Goal: Use online tool/utility: Utilize a website feature to perform a specific function

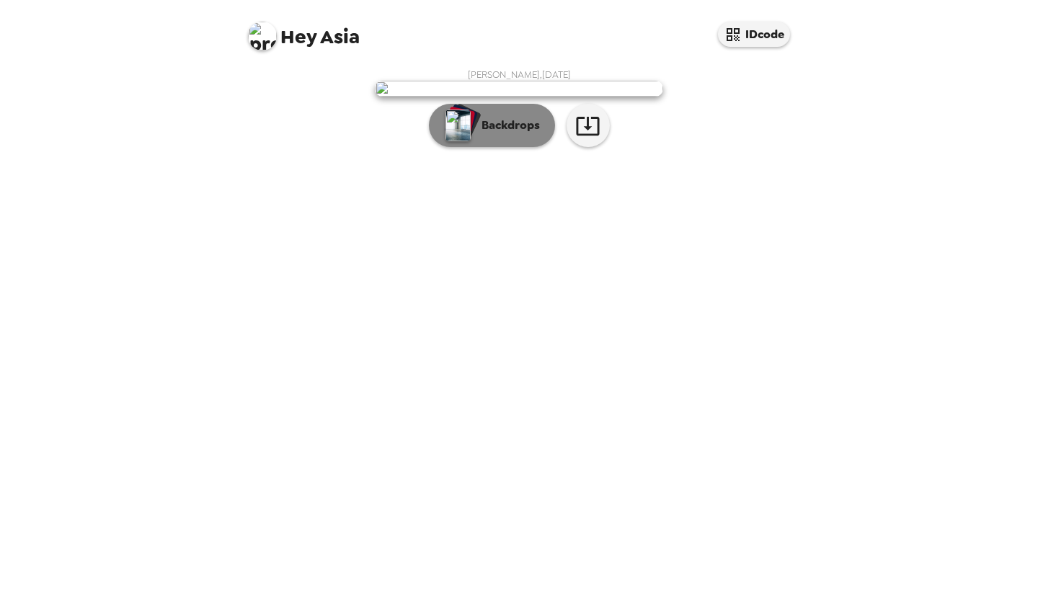
click at [459, 141] on img "button" at bounding box center [458, 126] width 25 height 32
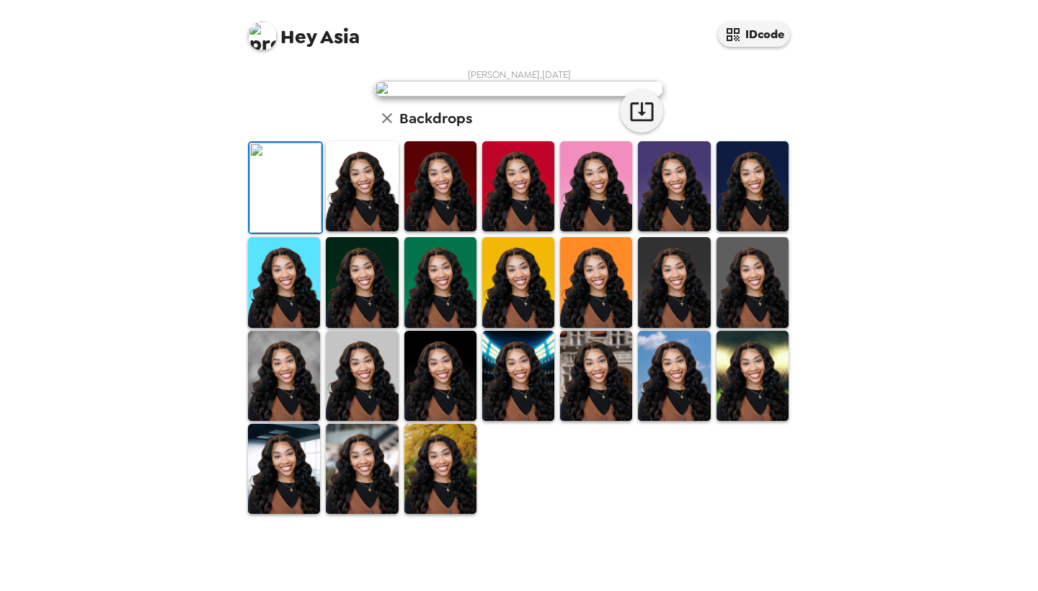
scroll to position [24, 0]
click at [423, 231] on img at bounding box center [441, 186] width 72 height 90
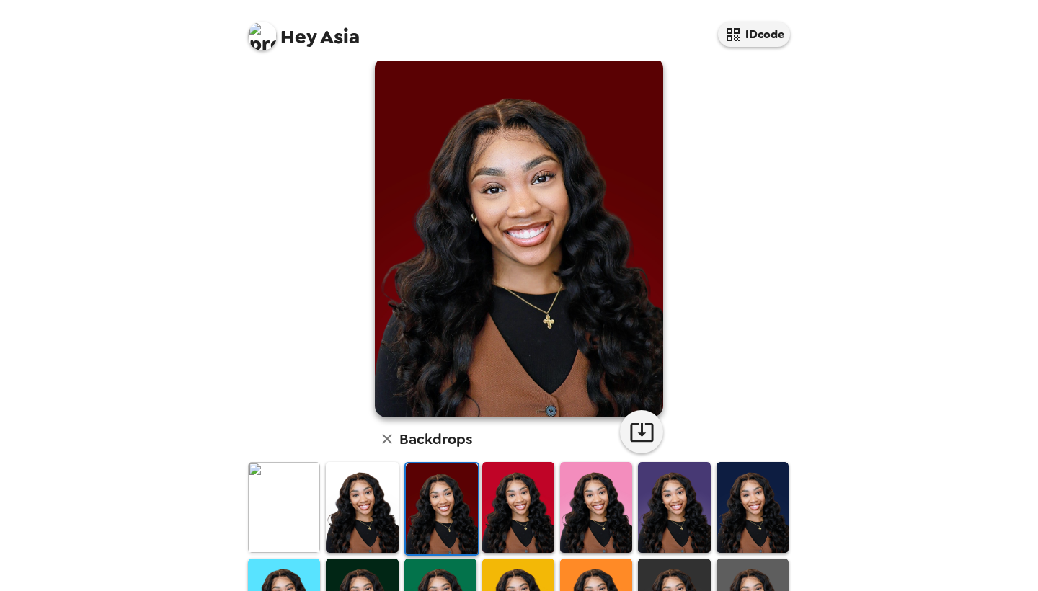
click at [379, 522] on img at bounding box center [362, 507] width 72 height 90
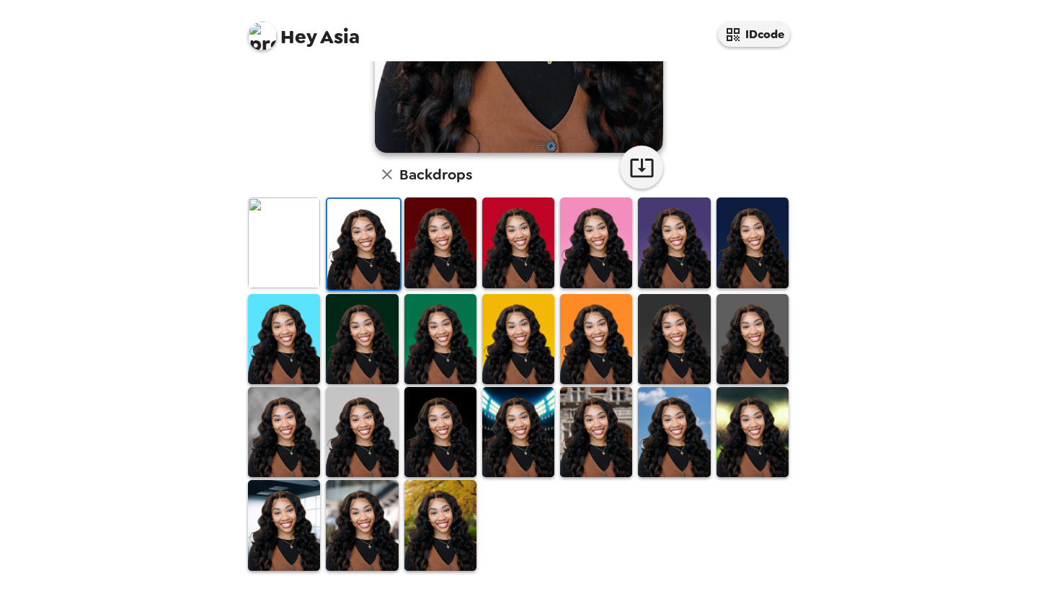
scroll to position [292, 0]
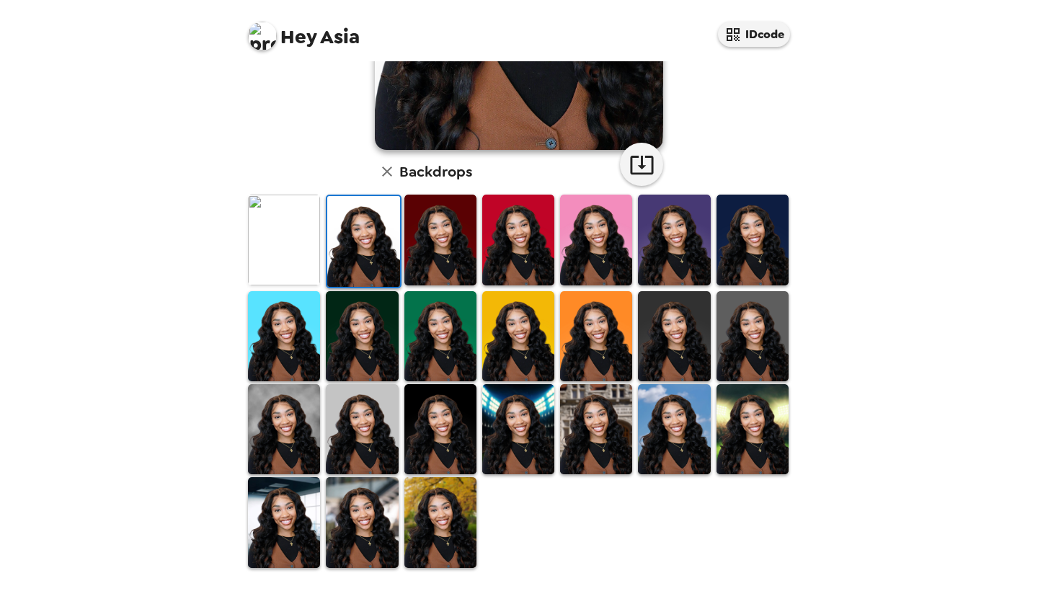
click at [362, 511] on img at bounding box center [362, 522] width 72 height 90
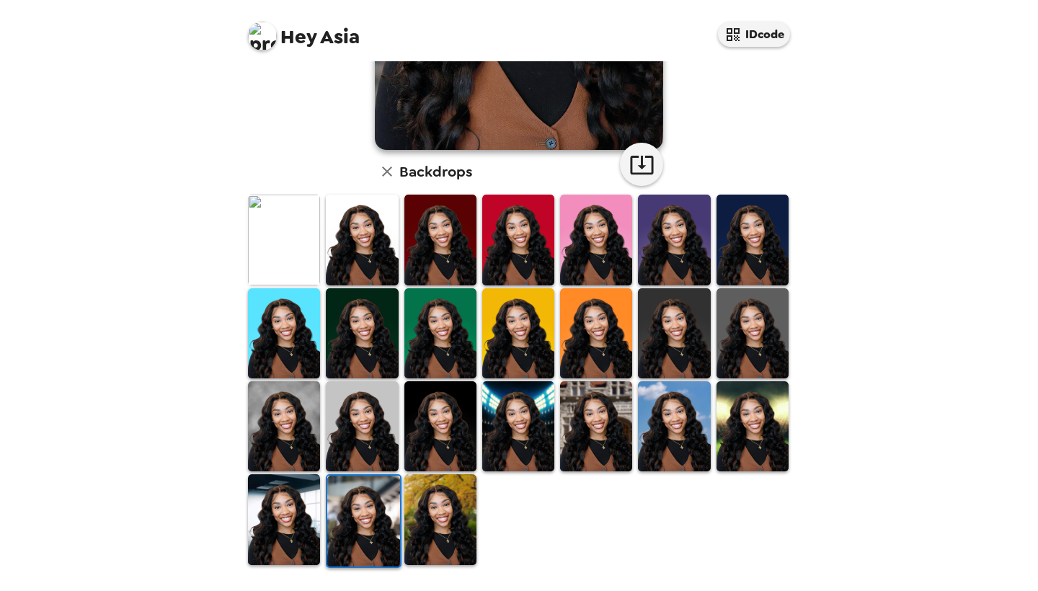
scroll to position [288, 0]
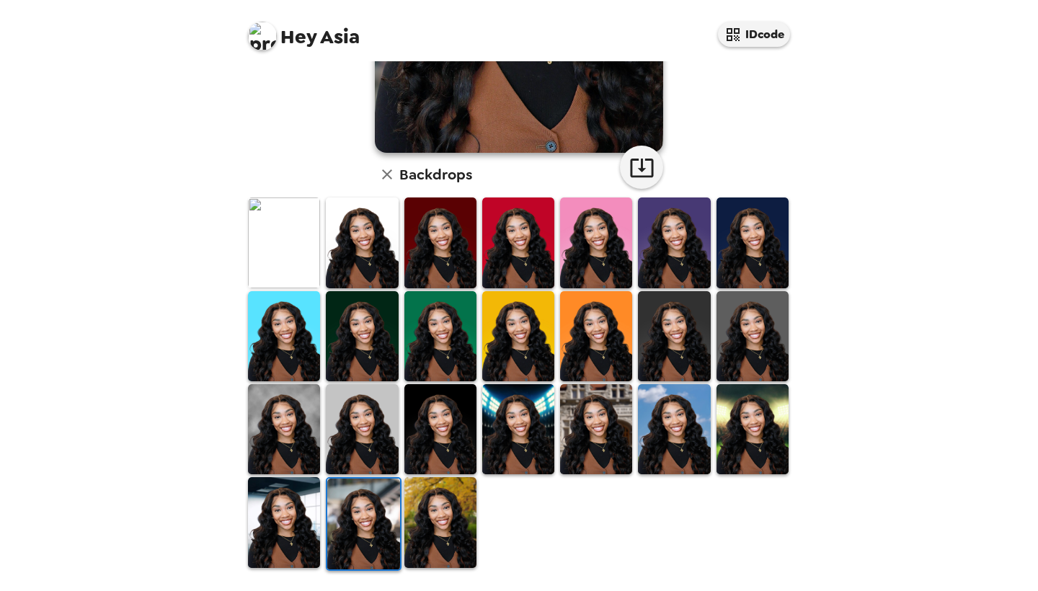
click at [362, 511] on img at bounding box center [363, 524] width 72 height 90
click at [361, 515] on img at bounding box center [363, 524] width 72 height 90
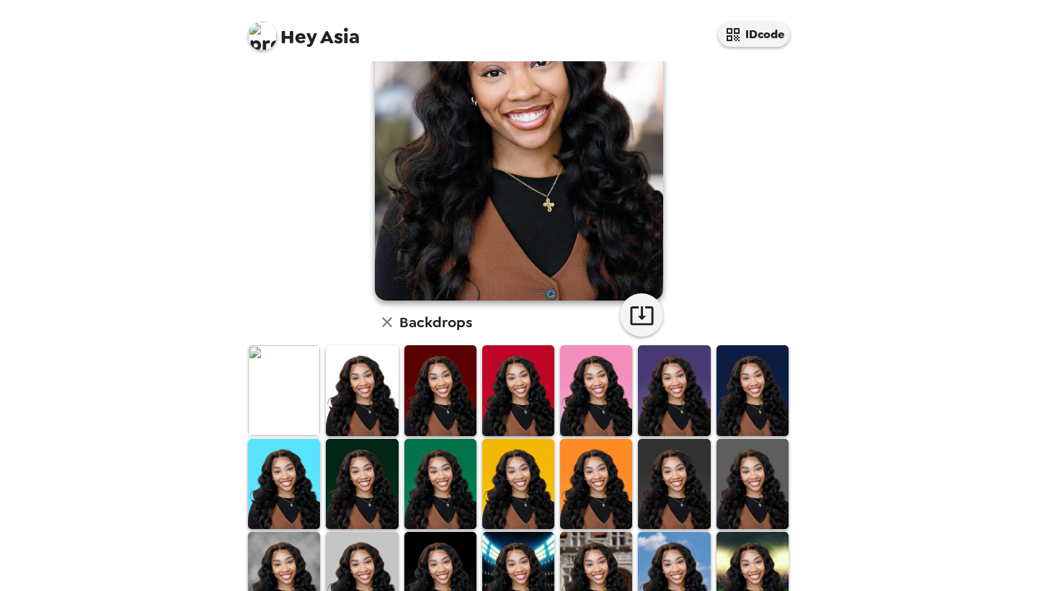
scroll to position [163, 0]
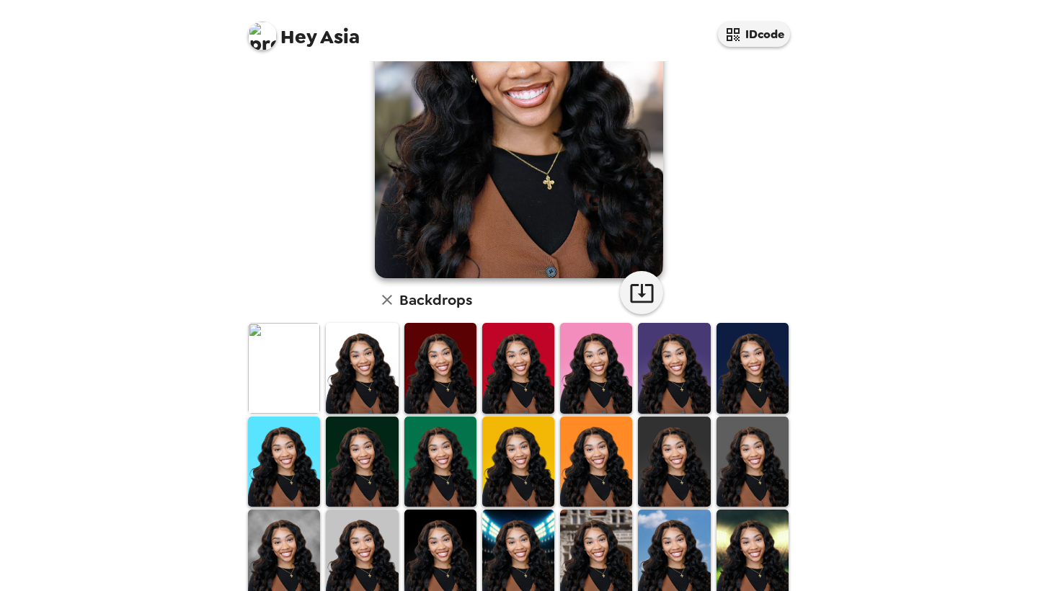
click at [576, 559] on img at bounding box center [596, 555] width 72 height 90
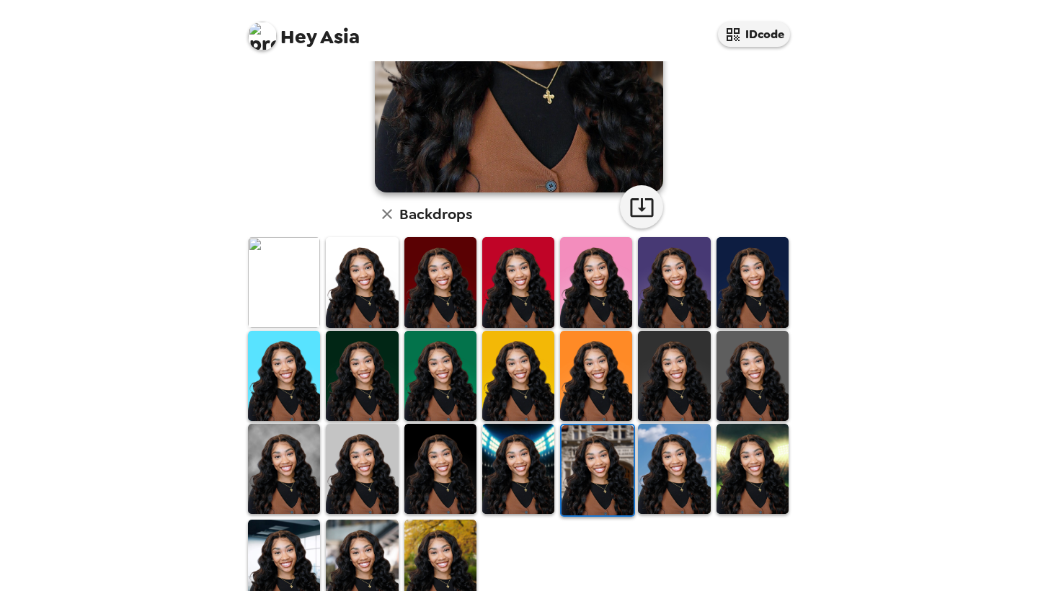
scroll to position [256, 0]
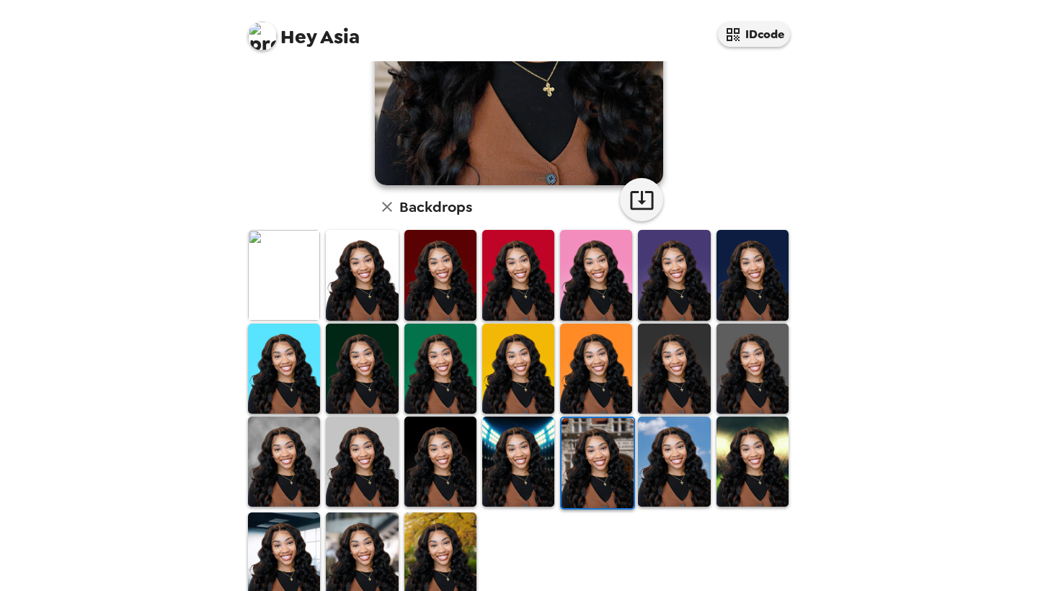
click at [281, 542] on img at bounding box center [284, 558] width 72 height 90
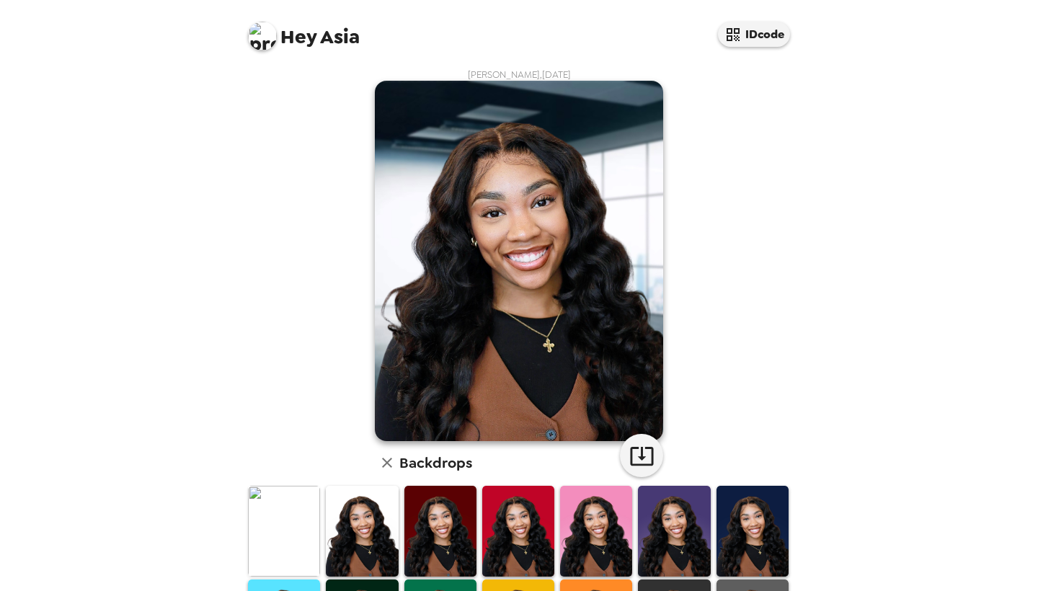
scroll to position [0, 0]
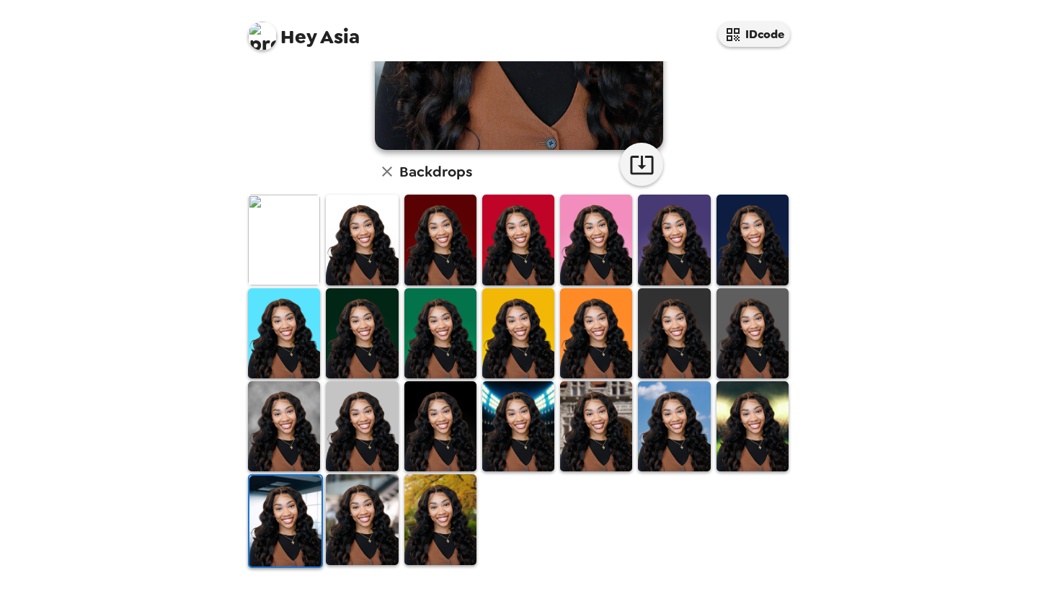
click at [348, 546] on img at bounding box center [362, 520] width 72 height 90
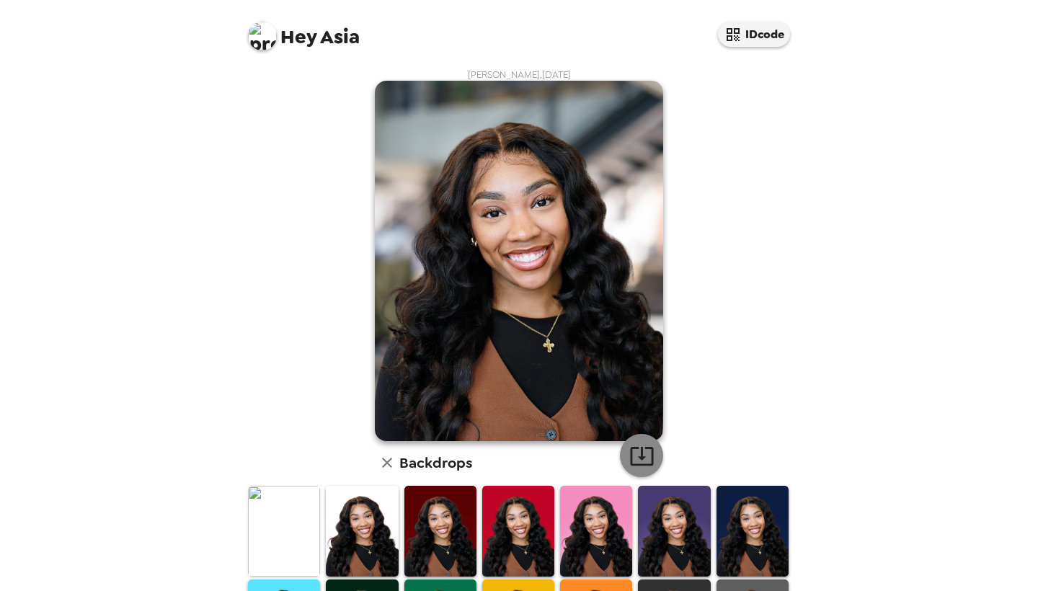
click at [635, 456] on icon "button" at bounding box center [642, 456] width 25 height 25
click at [288, 542] on img at bounding box center [284, 531] width 72 height 90
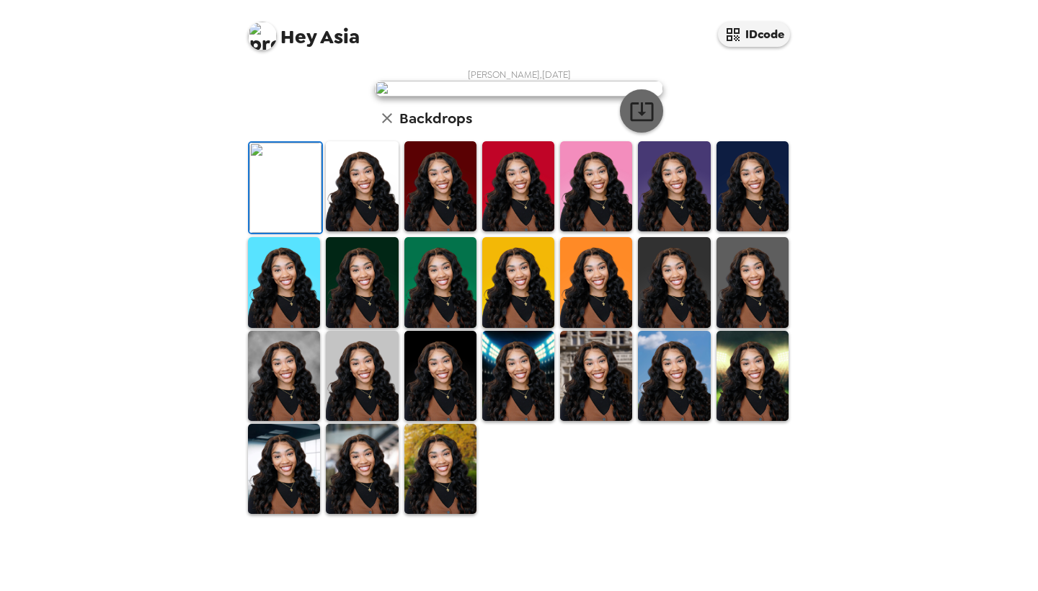
click at [635, 124] on icon "button" at bounding box center [642, 111] width 25 height 25
